Goal: Navigation & Orientation: Find specific page/section

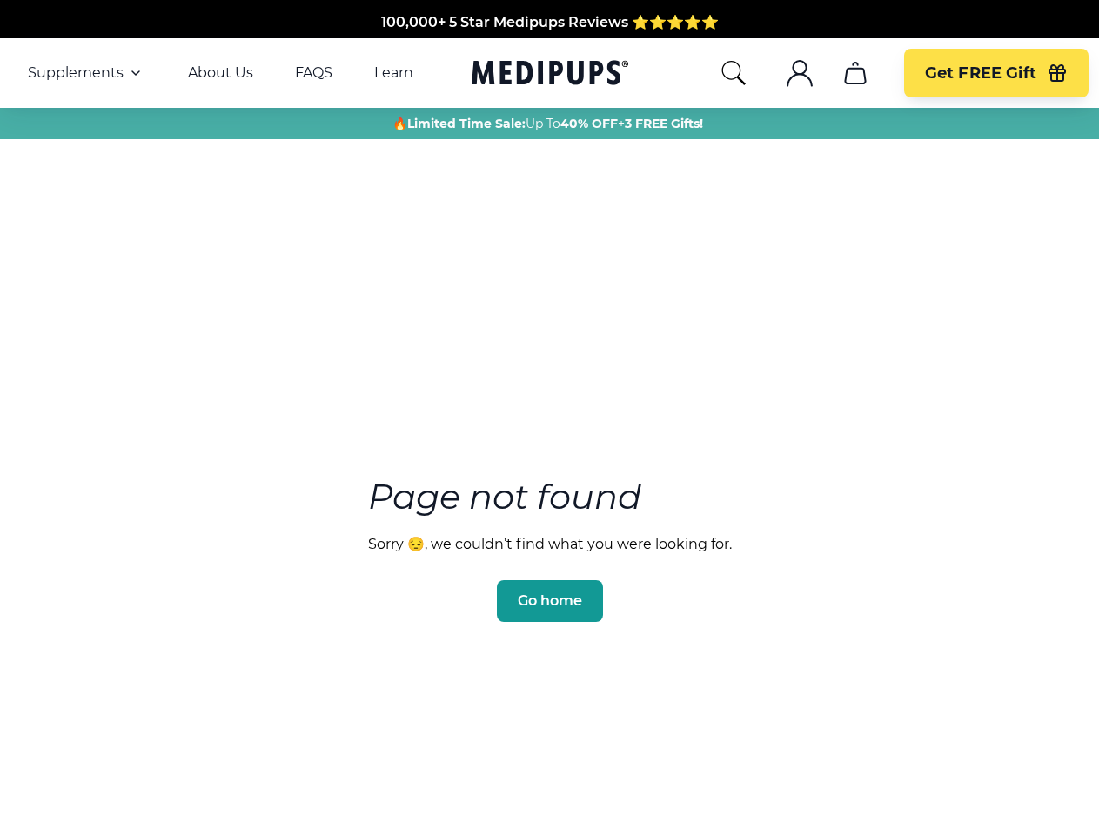
click at [549, 418] on section "Page not found Sorry 😔, we couldn’t find what you were looking for. Go home" at bounding box center [549, 508] width 1099 height 668
click at [86, 73] on span "Supplements" at bounding box center [76, 72] width 96 height 17
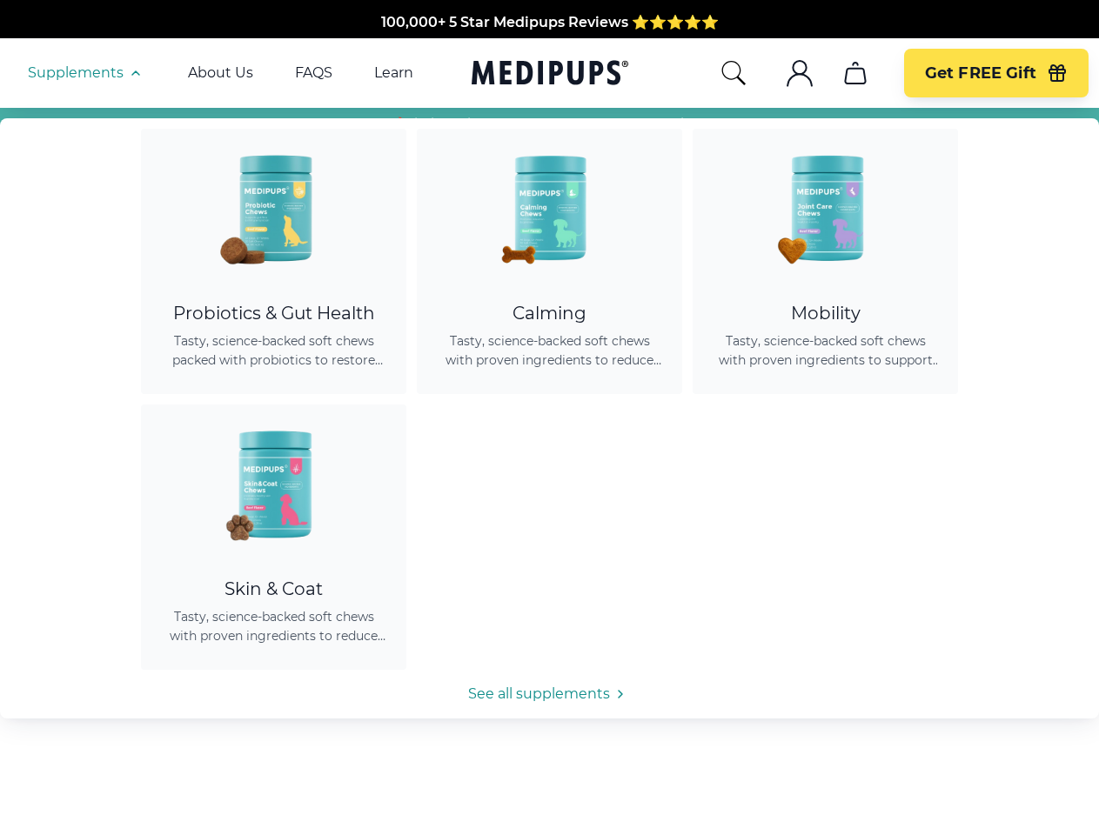
click at [134, 73] on icon "button" at bounding box center [135, 73] width 21 height 21
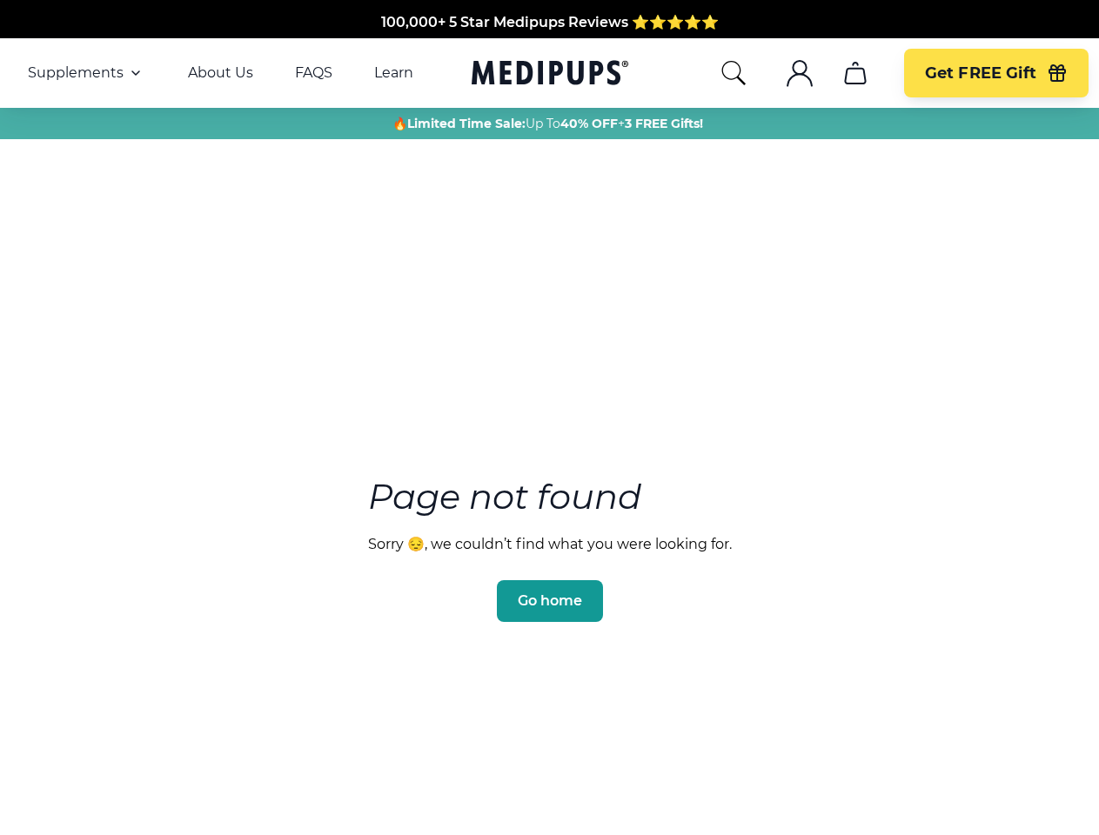
click at [732, 73] on icon "search" at bounding box center [733, 73] width 28 height 28
click at [799, 73] on icon ".cls-1{fill:none;stroke:currentColor;stroke-miterlimit:10;stroke-width:1.5px;}" at bounding box center [800, 73] width 28 height 28
click at [854, 73] on icon "cart" at bounding box center [855, 73] width 28 height 28
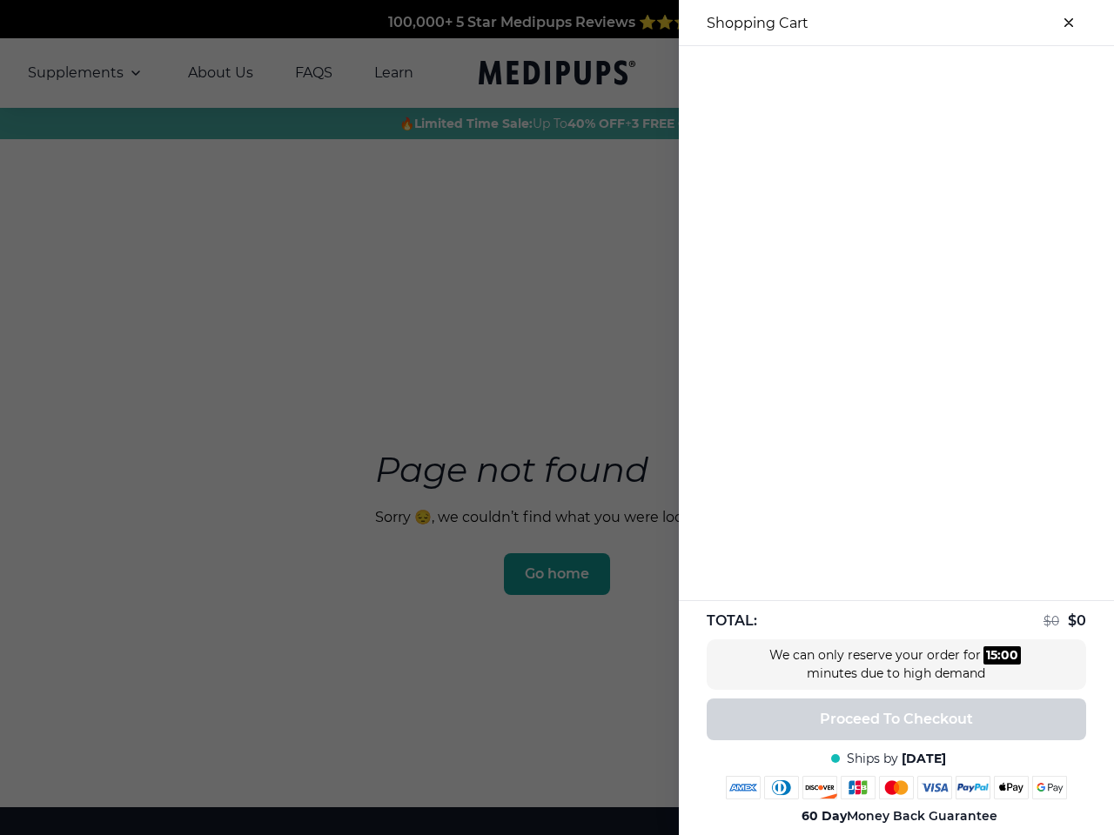
click at [854, 73] on div at bounding box center [896, 60] width 435 height 29
click at [995, 73] on div at bounding box center [896, 60] width 435 height 29
